Goal: Task Accomplishment & Management: Manage account settings

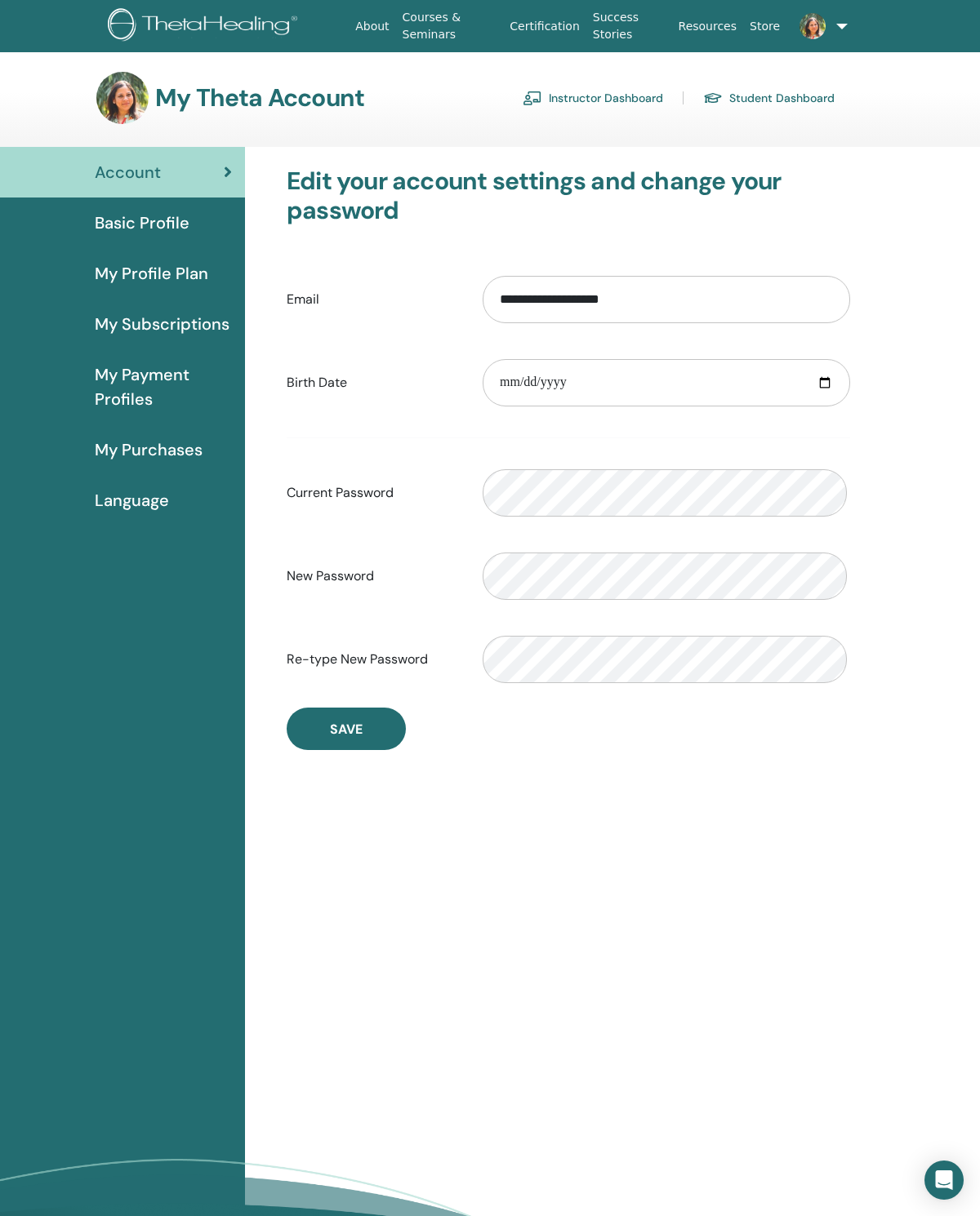
click at [612, 104] on link "Instructor Dashboard" at bounding box center [593, 98] width 141 height 26
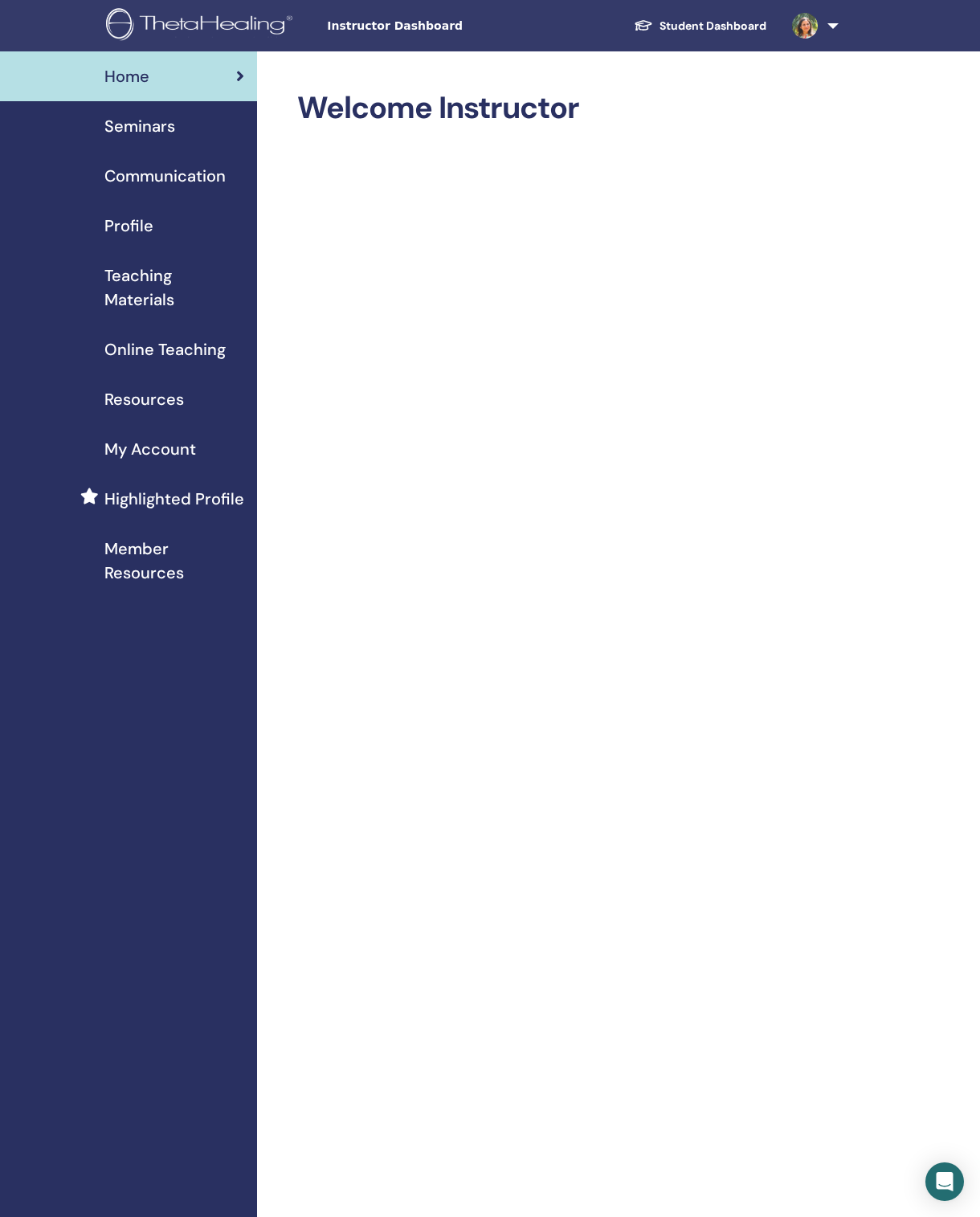
click at [121, 126] on span "Seminars" at bounding box center [139, 126] width 71 height 24
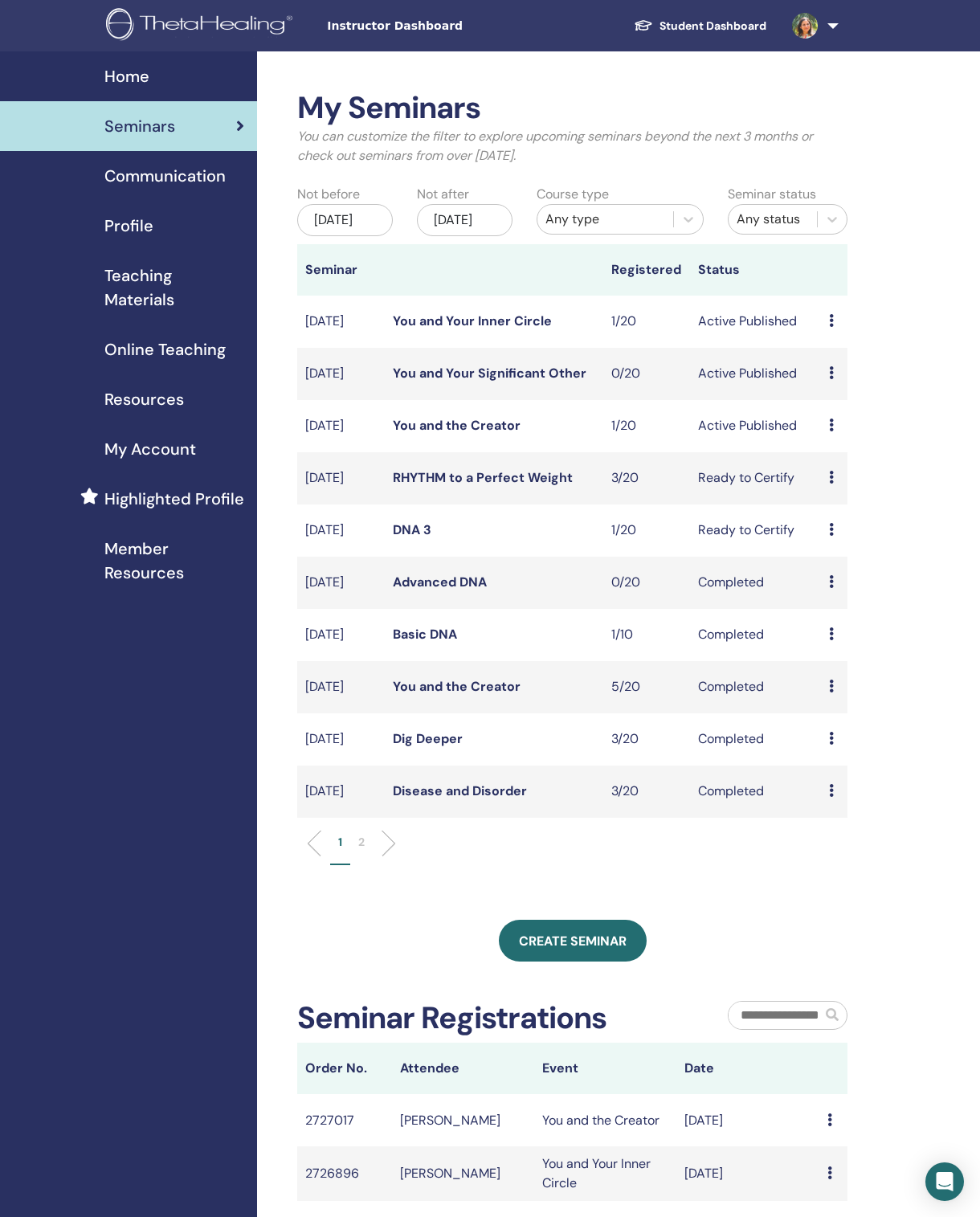
click at [843, 437] on td "Preview Edit Attendees Cancel" at bounding box center [834, 426] width 27 height 53
click at [834, 432] on icon at bounding box center [831, 425] width 5 height 13
click at [883, 500] on li "Attendees" at bounding box center [847, 506] width 87 height 24
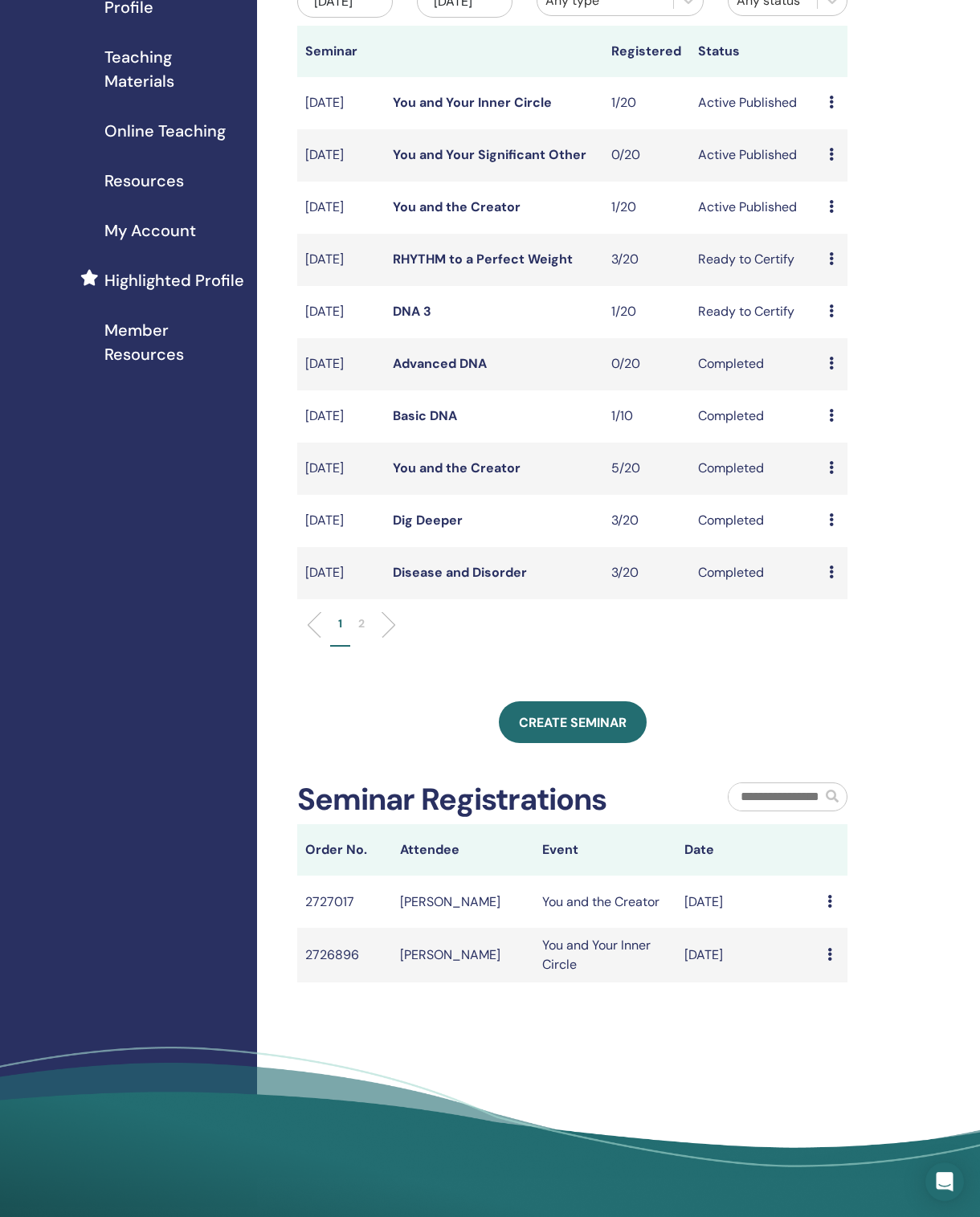
scroll to position [233, 0]
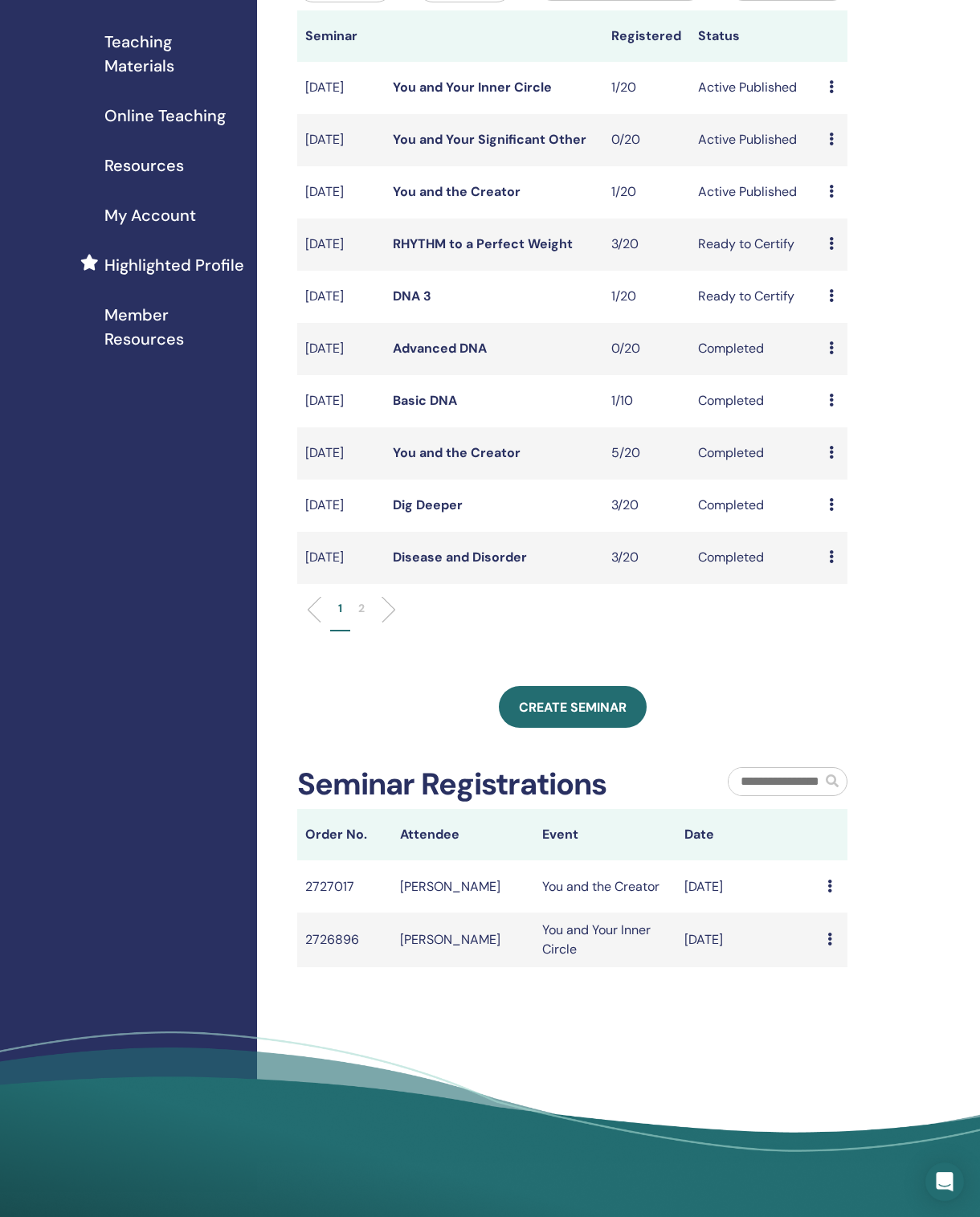
click at [830, 910] on td "Message" at bounding box center [833, 886] width 28 height 53
click at [834, 897] on div "Message" at bounding box center [833, 887] width 12 height 19
click at [623, 913] on td "You and the Creator" at bounding box center [605, 886] width 142 height 53
click at [823, 211] on td "Preview Edit Attendees Cancel" at bounding box center [834, 192] width 27 height 53
click at [832, 197] on icon at bounding box center [831, 191] width 5 height 13
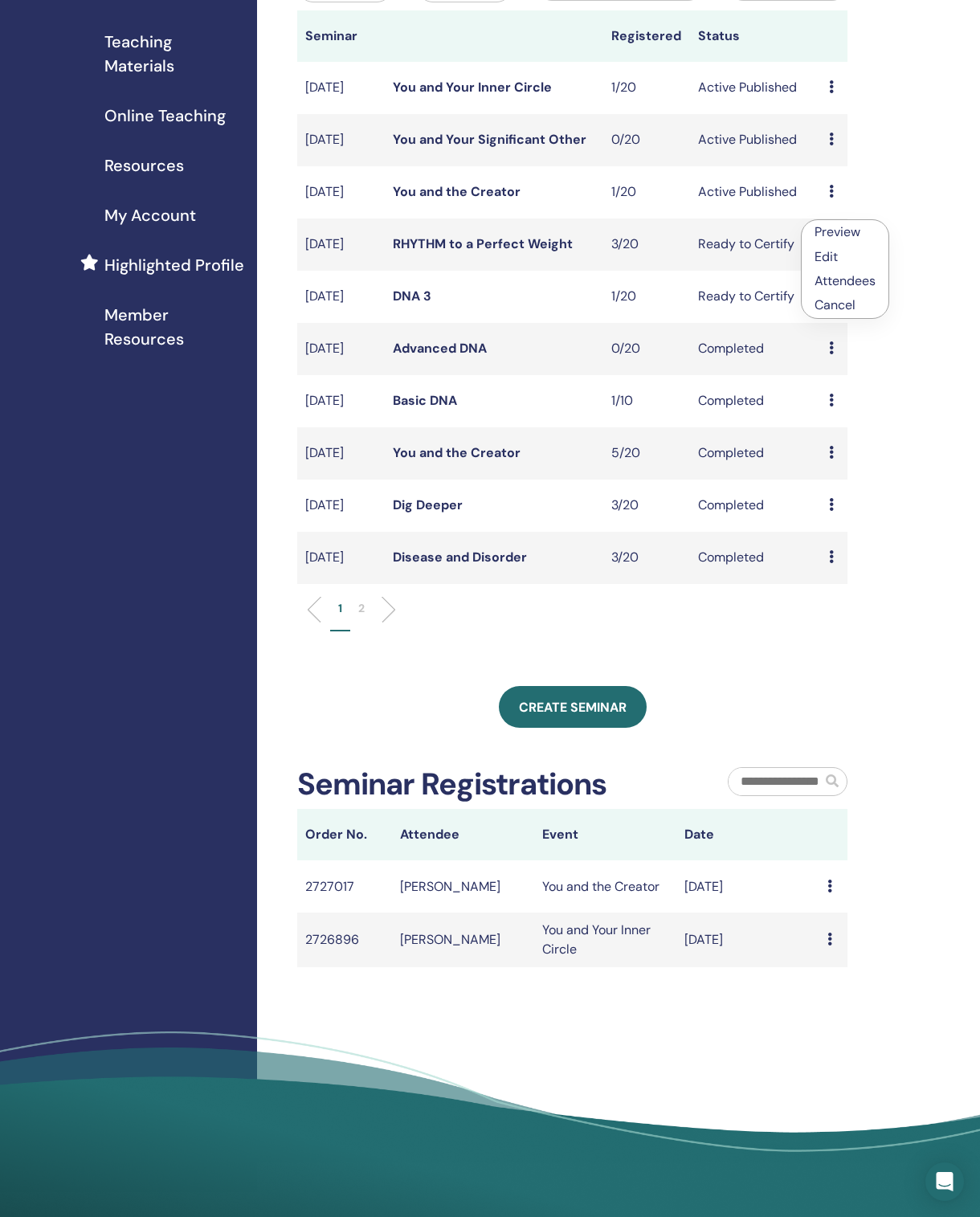
click at [872, 278] on link "Attendees" at bounding box center [845, 280] width 61 height 17
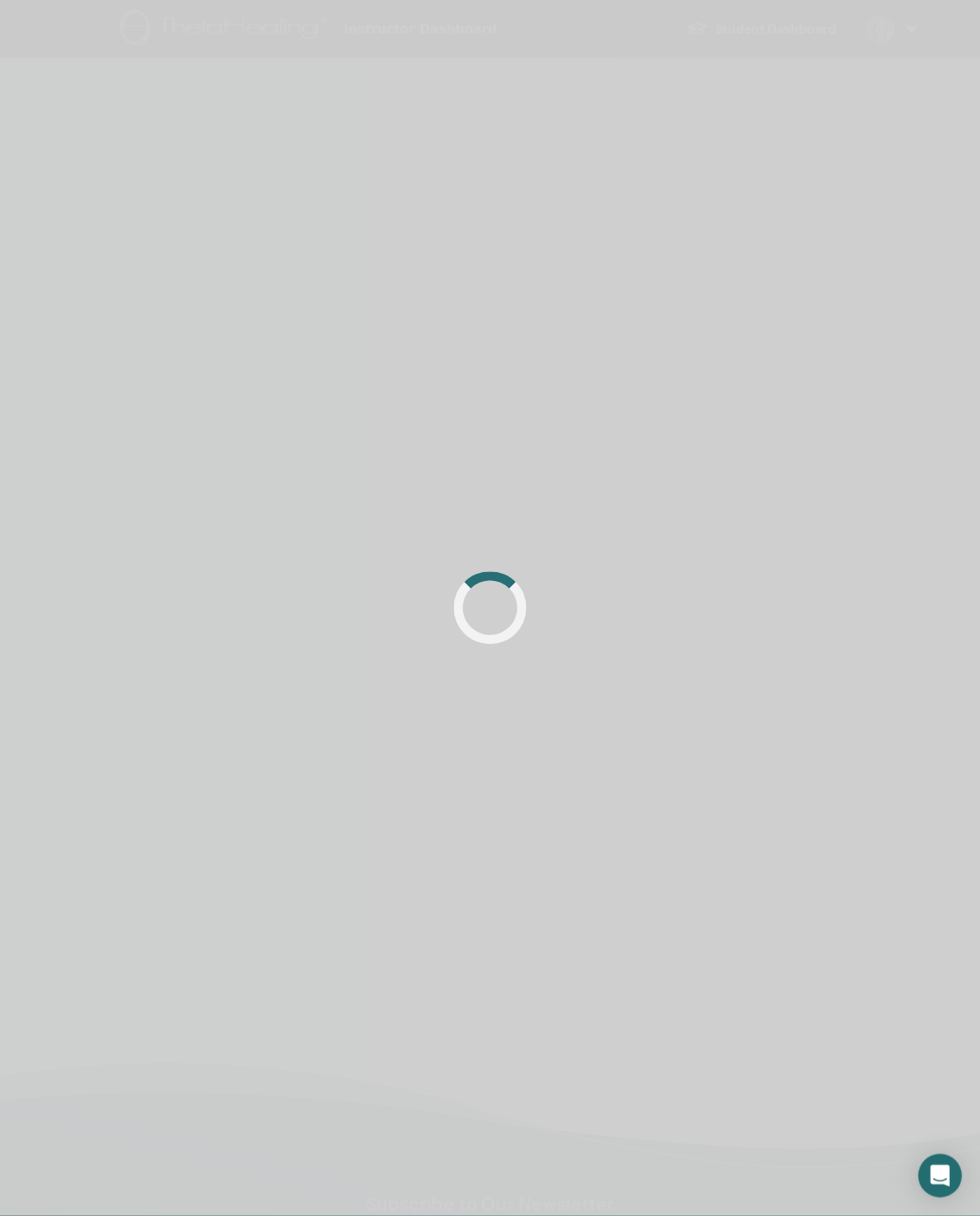
scroll to position [9, 0]
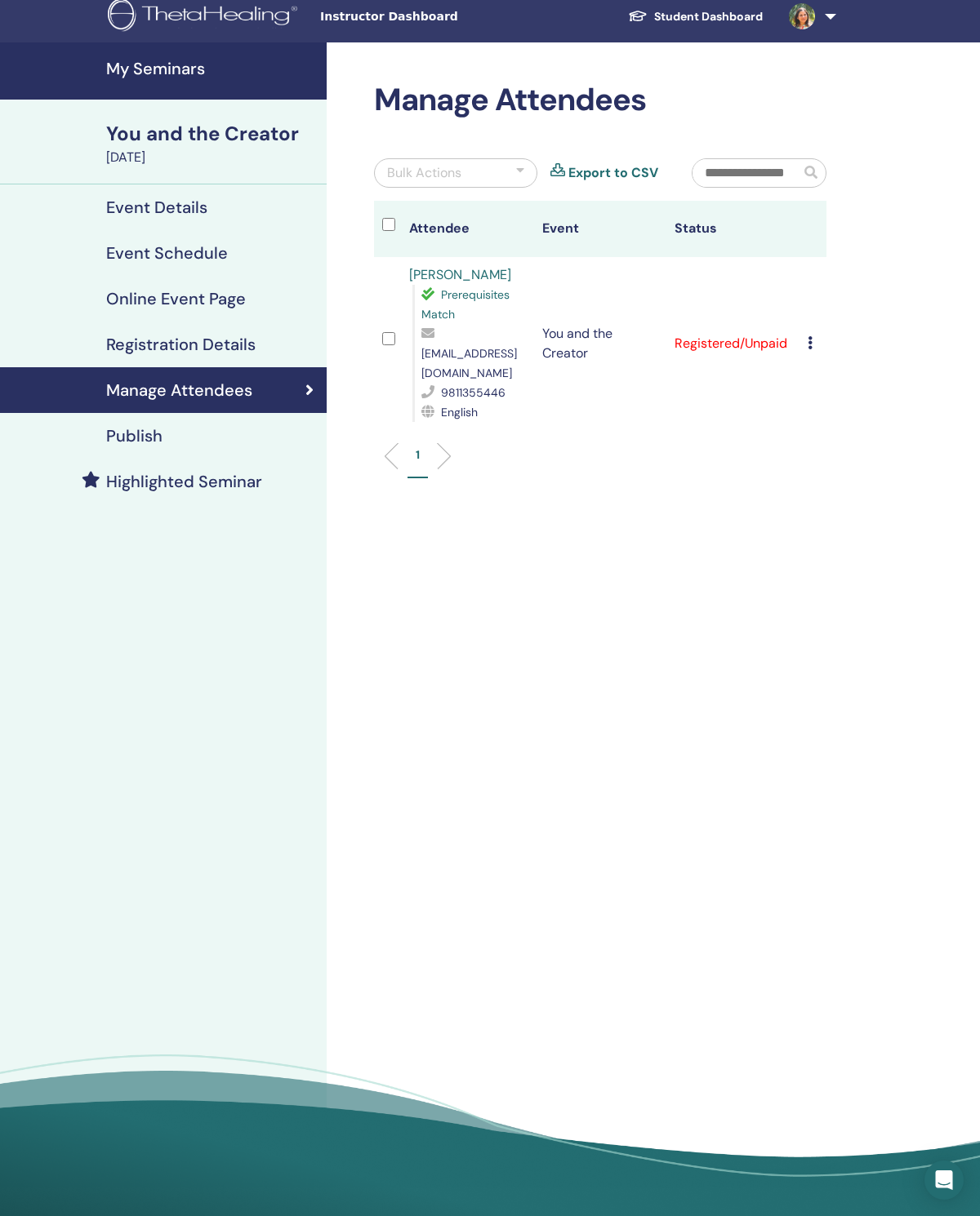
click at [810, 342] on icon at bounding box center [809, 343] width 5 height 13
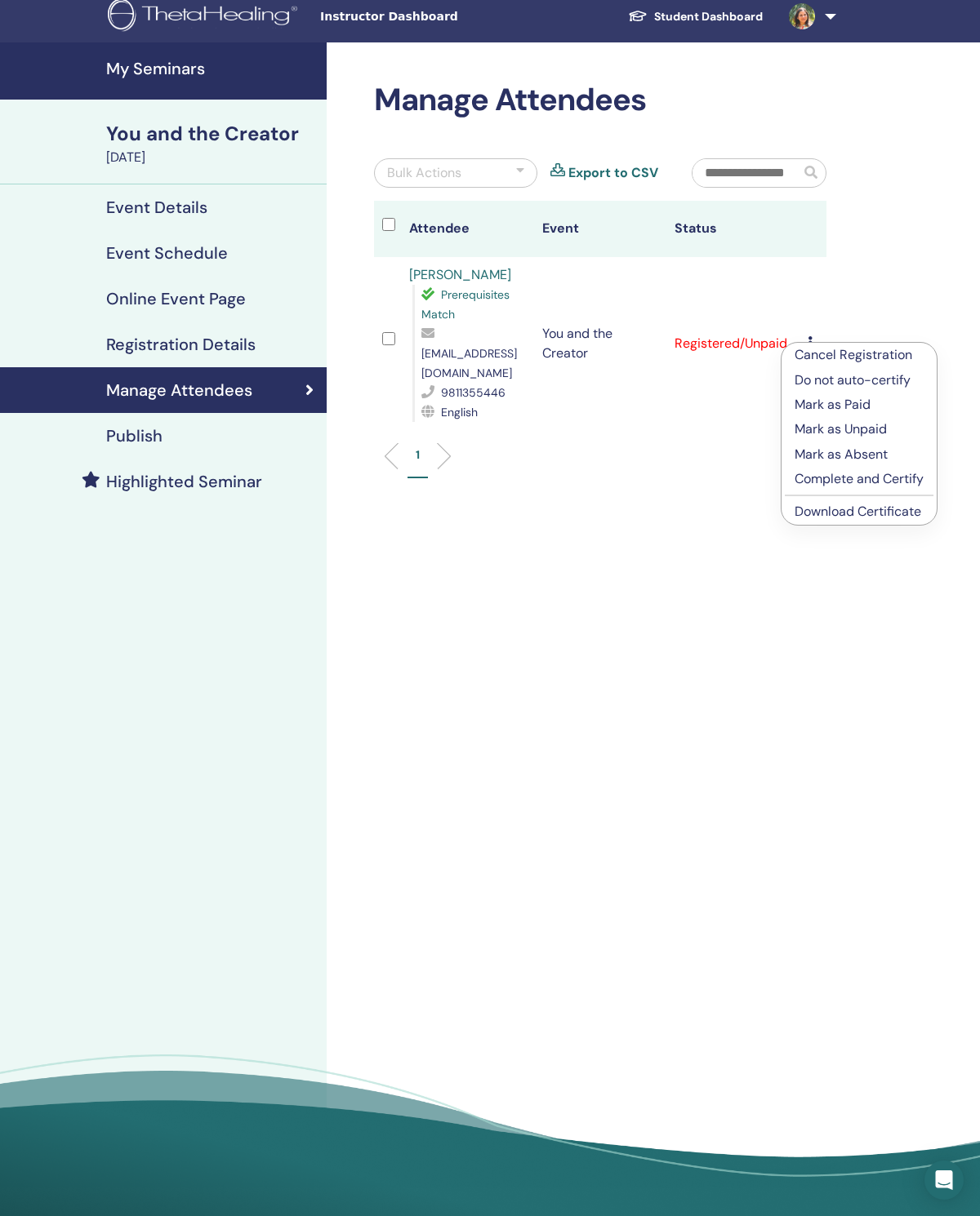
click at [867, 399] on p "Mark as Paid" at bounding box center [859, 404] width 129 height 20
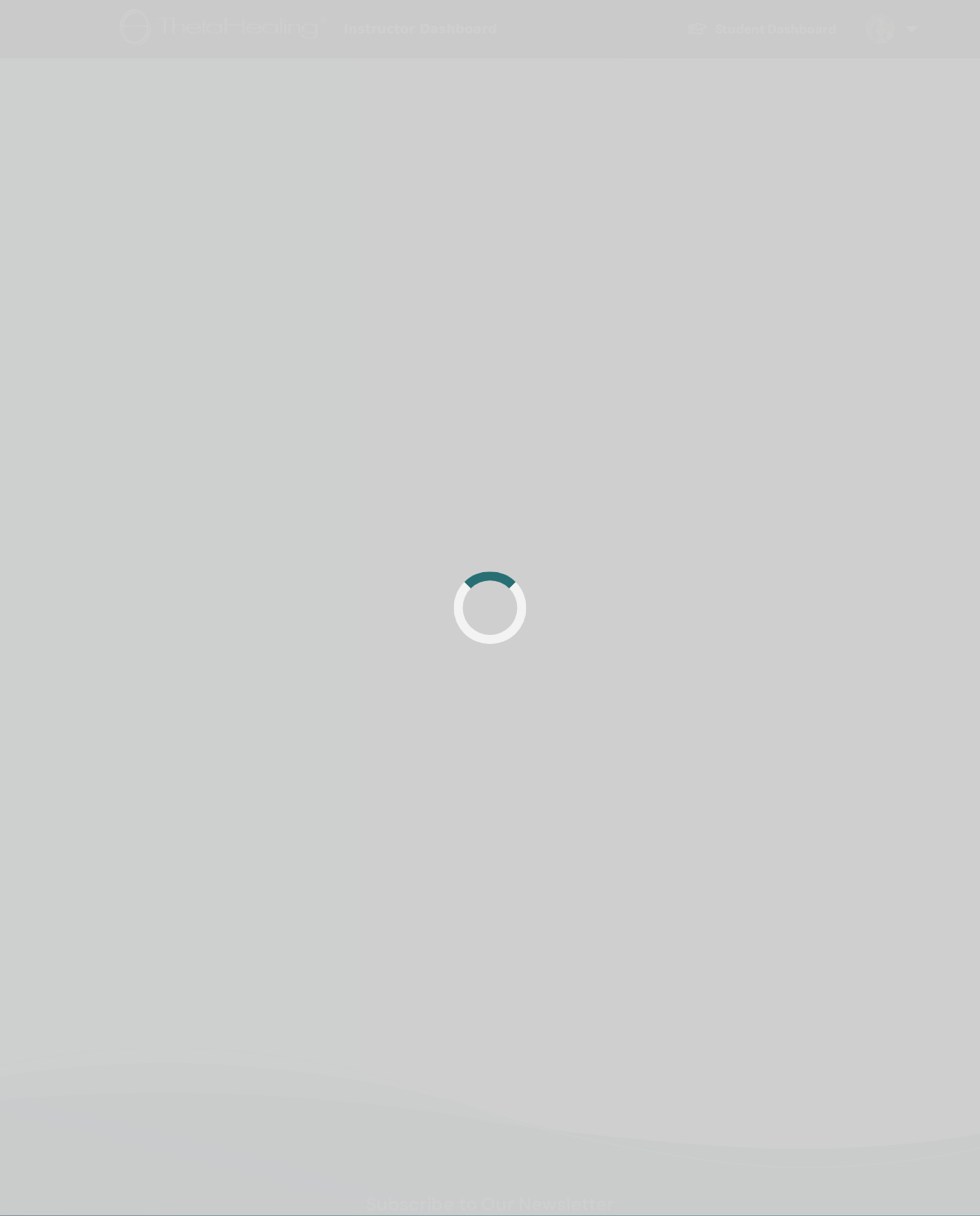
scroll to position [9, 0]
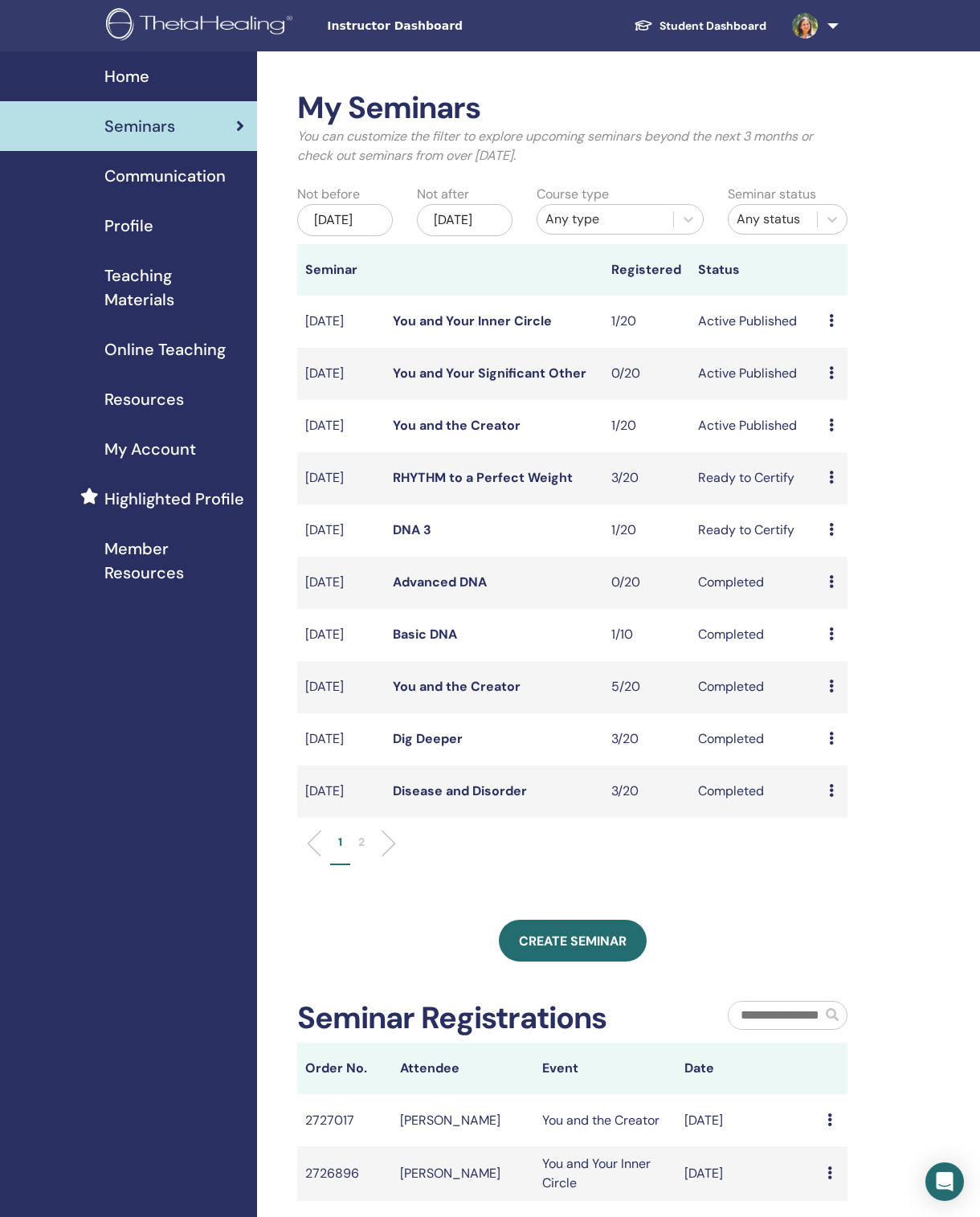
click at [841, 320] on td "Preview Edit Attendees Cancel" at bounding box center [834, 321] width 27 height 53
click at [822, 329] on td "Preview Edit Attendees Cancel" at bounding box center [834, 321] width 27 height 53
click at [835, 331] on div "Preview Edit Attendees Cancel" at bounding box center [833, 321] width 10 height 19
click at [872, 393] on link "Attendees" at bounding box center [848, 393] width 61 height 17
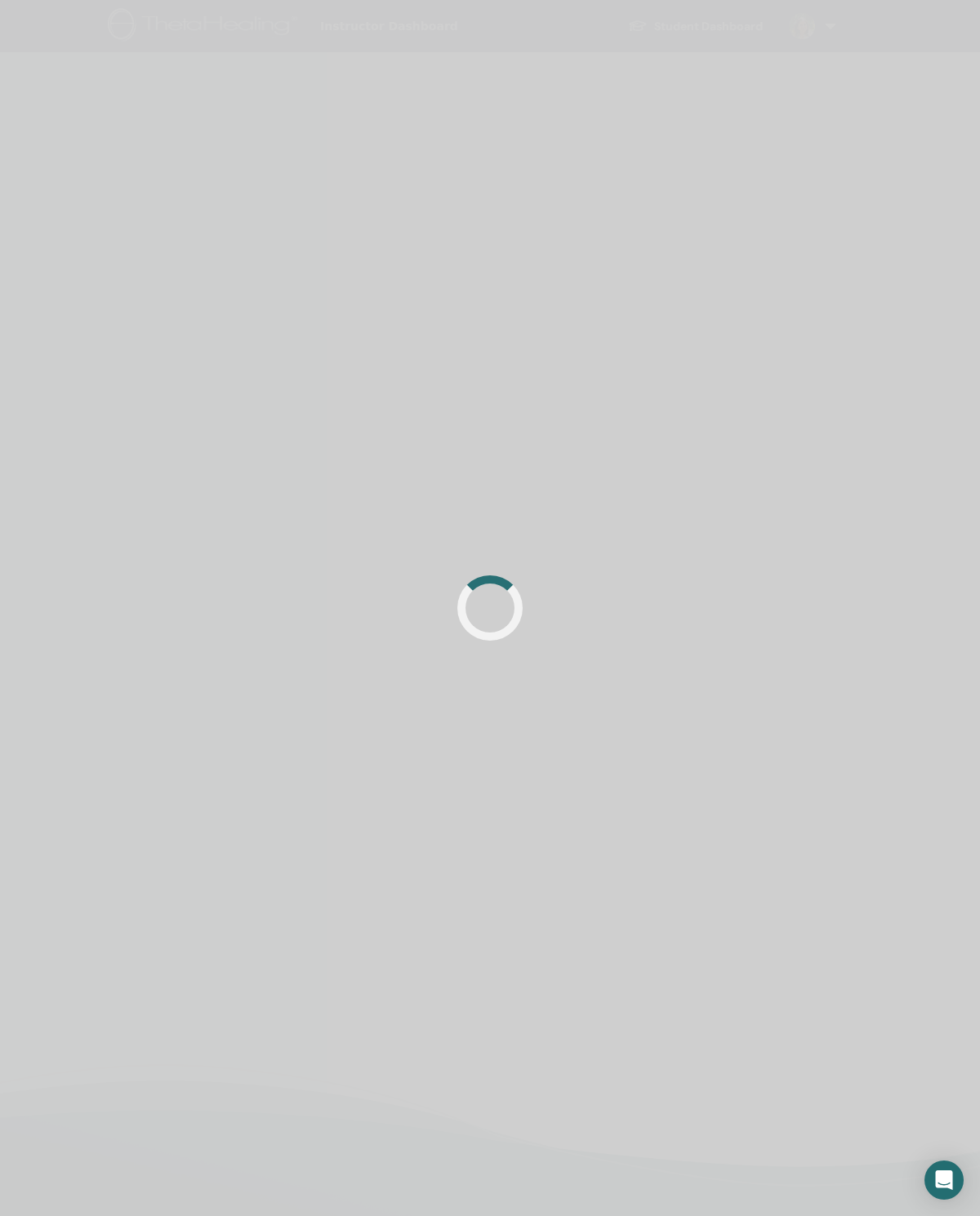
scroll to position [9, 0]
